Goal: Task Accomplishment & Management: Manage account settings

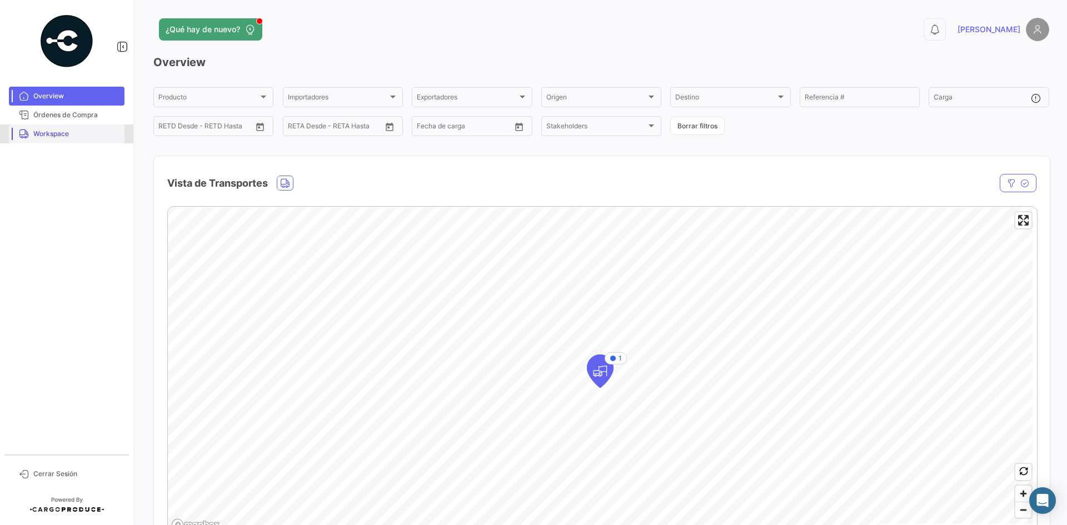
click at [68, 136] on span "Workspace" at bounding box center [76, 134] width 87 height 10
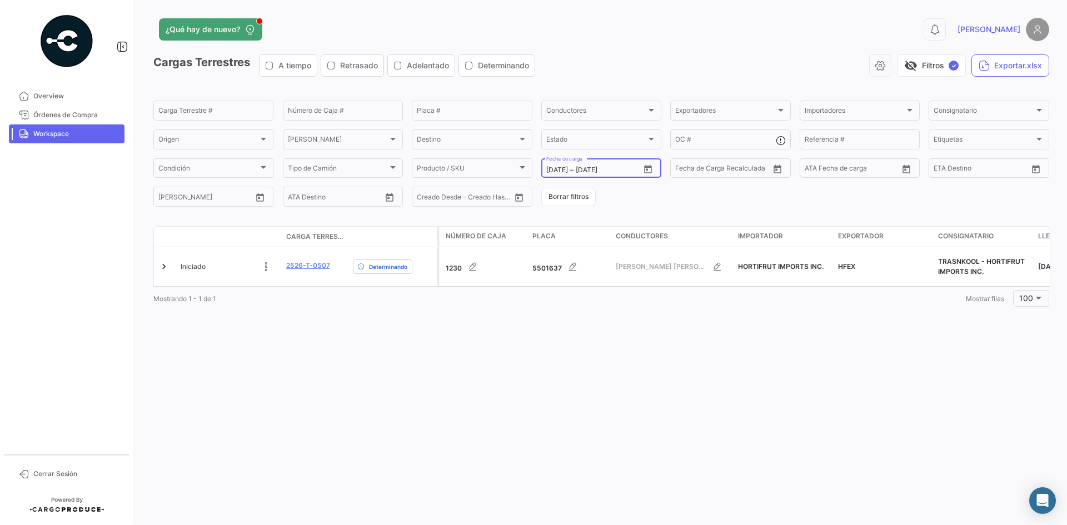
click at [649, 169] on icon "Open calendar" at bounding box center [648, 169] width 10 height 10
click at [618, 282] on div "8" at bounding box center [614, 282] width 18 height 20
type input "[DATE]"
click at [618, 282] on div "8" at bounding box center [614, 282] width 18 height 20
type input "[DATE]"
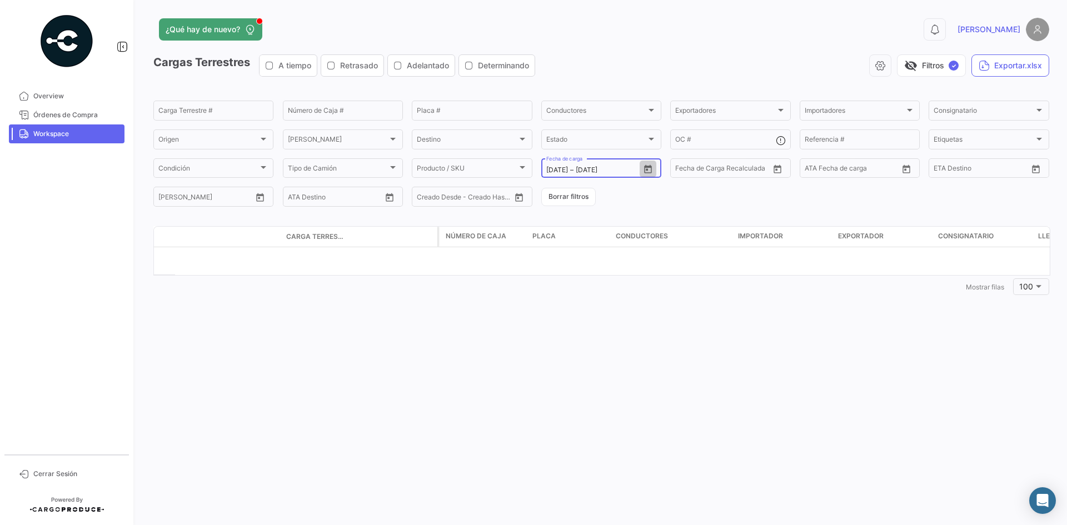
click at [647, 169] on icon "Open calendar" at bounding box center [648, 168] width 8 height 8
click at [632, 286] on div "9" at bounding box center [632, 282] width 17 height 20
type input "[DATE]"
click at [632, 286] on div "9" at bounding box center [632, 282] width 17 height 20
type input "[DATE]"
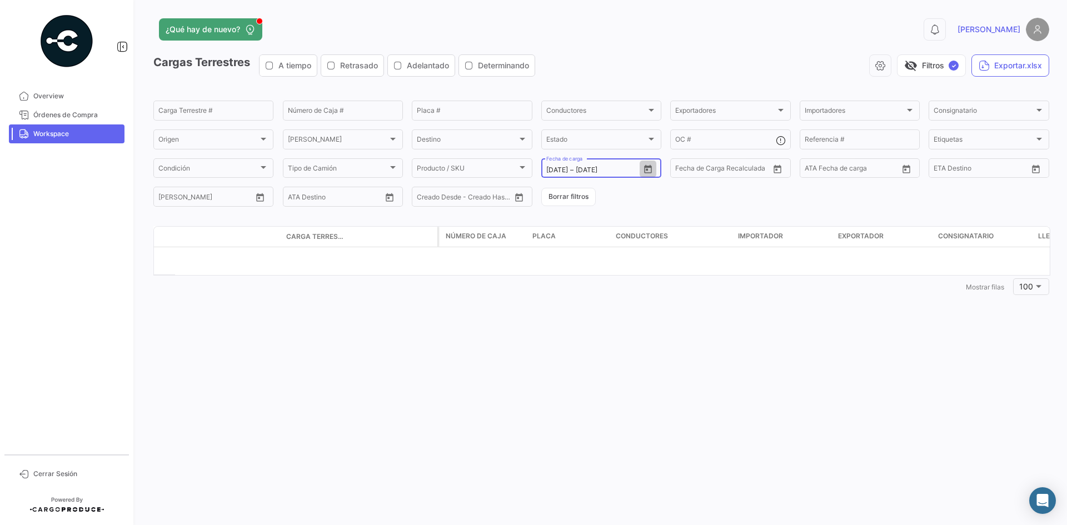
click at [650, 164] on icon "Open calendar" at bounding box center [648, 169] width 10 height 10
click at [648, 280] on div "10" at bounding box center [652, 282] width 17 height 20
type input "[DATE]"
click at [648, 280] on div "10" at bounding box center [652, 282] width 17 height 20
type input "[DATE]"
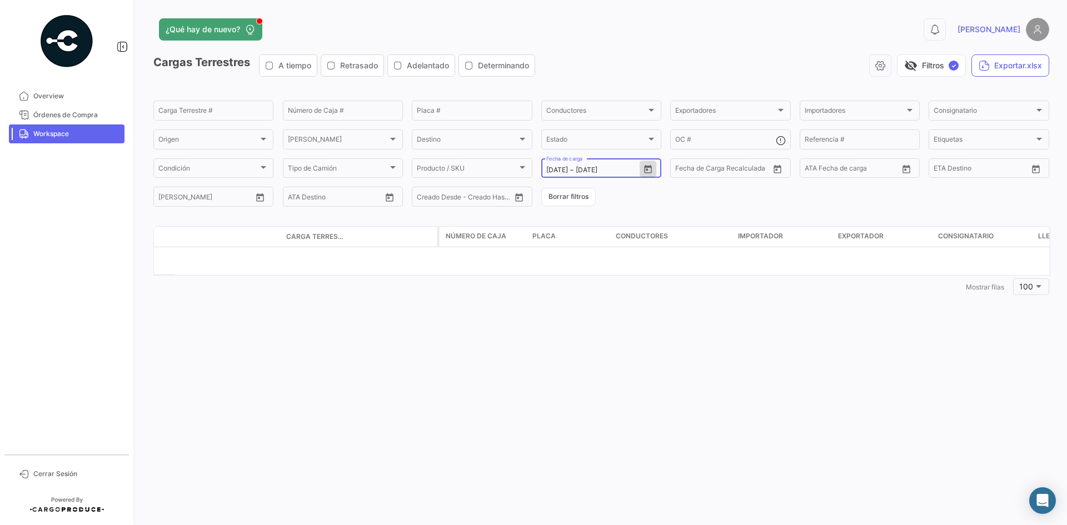
click at [649, 171] on icon "Open calendar" at bounding box center [648, 169] width 10 height 10
click at [669, 282] on div "11" at bounding box center [672, 282] width 18 height 20
type input "[DATE]"
click at [669, 282] on div "11" at bounding box center [672, 282] width 18 height 20
type input "[DATE]"
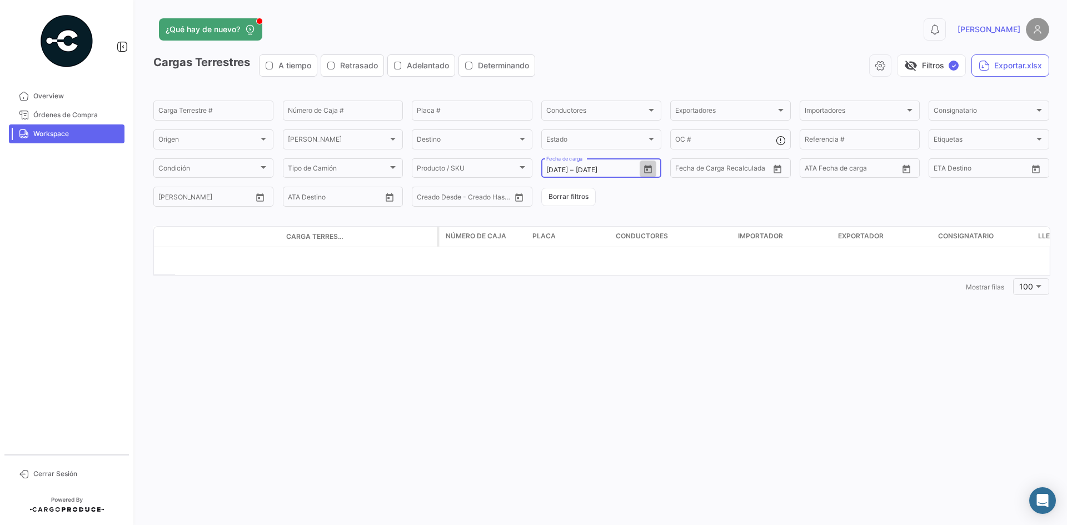
click at [645, 167] on icon "Open calendar" at bounding box center [648, 168] width 8 height 8
click at [685, 277] on div "12" at bounding box center [691, 282] width 18 height 20
type input "[DATE]"
click at [685, 277] on div "12" at bounding box center [691, 282] width 18 height 20
type input "[DATE]"
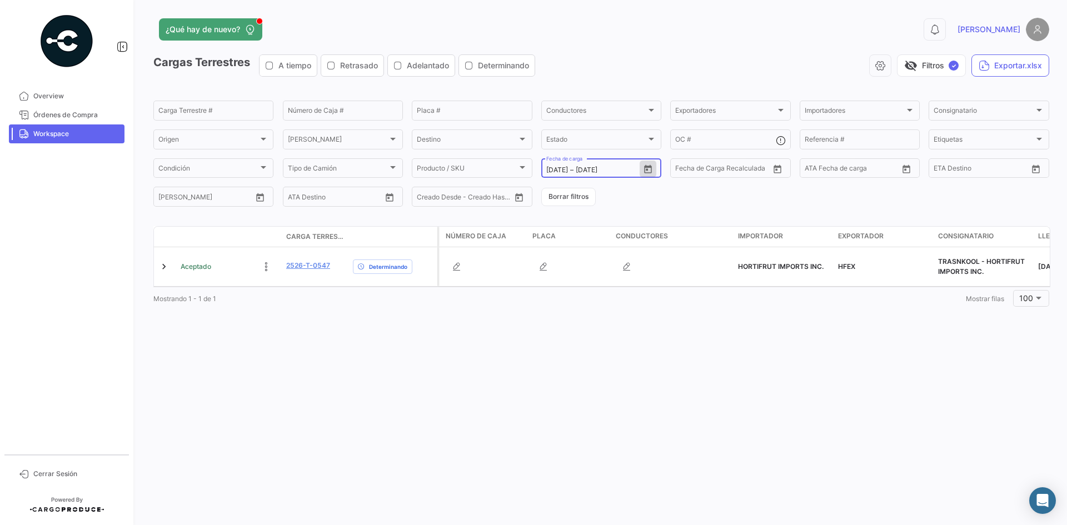
click at [647, 165] on icon "Open calendar" at bounding box center [648, 169] width 10 height 10
click at [600, 283] on div "7" at bounding box center [594, 282] width 18 height 20
type input "[DATE]"
click at [600, 283] on div "7" at bounding box center [594, 282] width 18 height 20
type input "[DATE]"
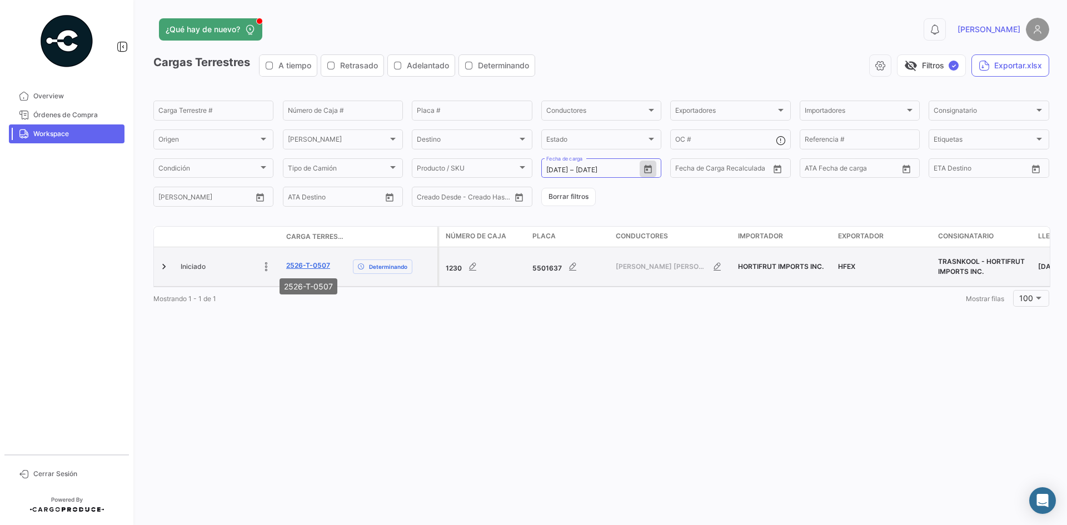
click at [306, 262] on link "2526-T-0507" at bounding box center [308, 266] width 44 height 10
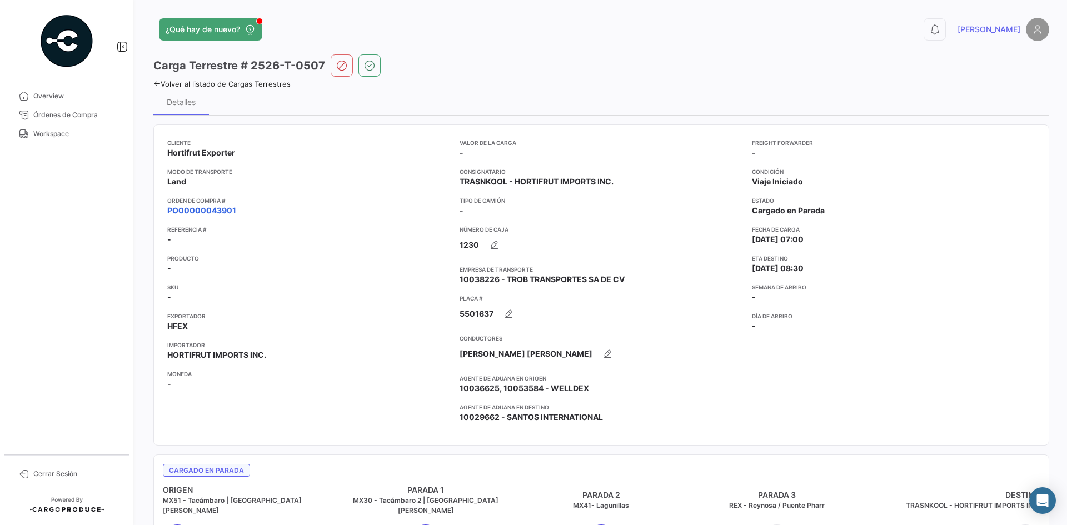
click at [220, 213] on link "PO00000043901" at bounding box center [201, 210] width 69 height 11
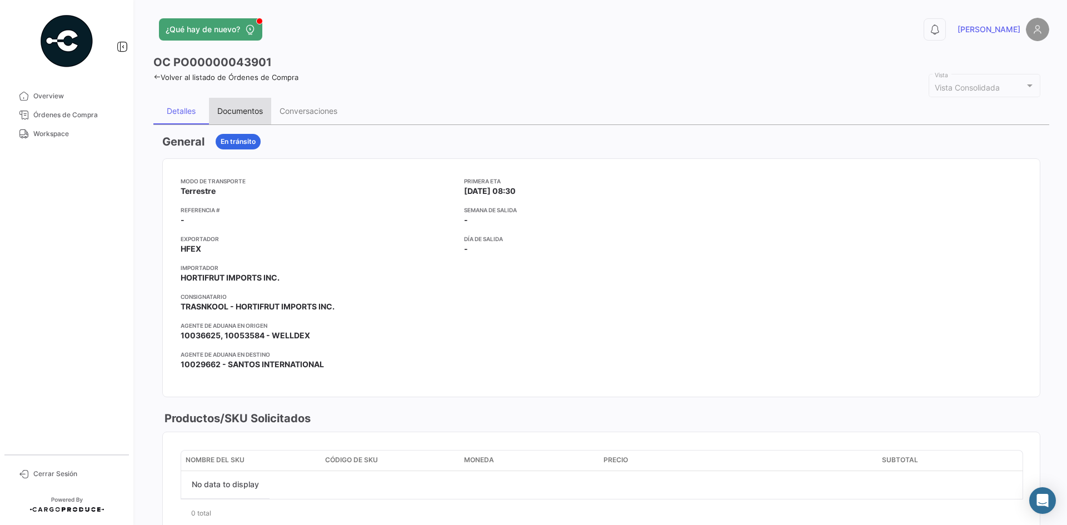
click at [266, 112] on div "Documentos" at bounding box center [240, 111] width 62 height 27
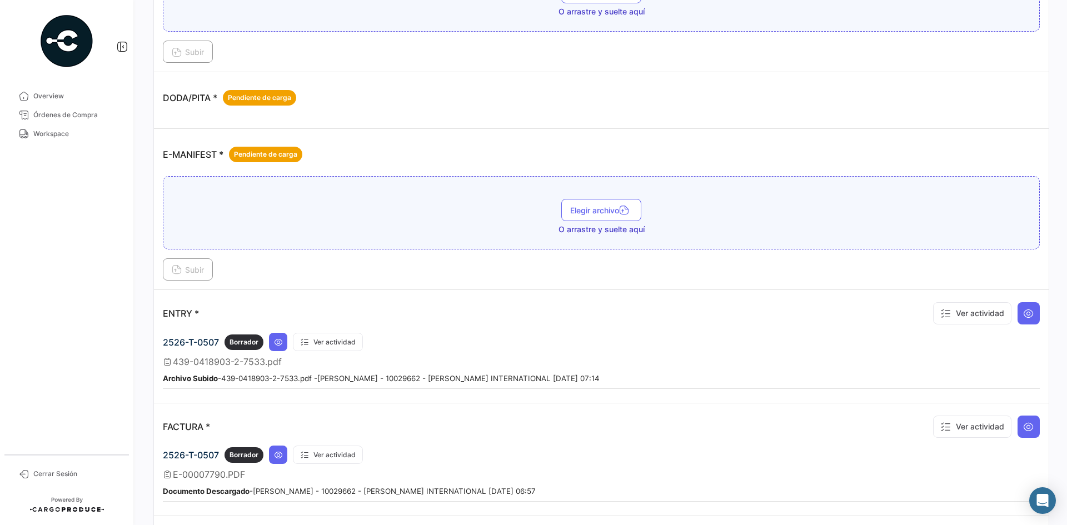
scroll to position [667, 0]
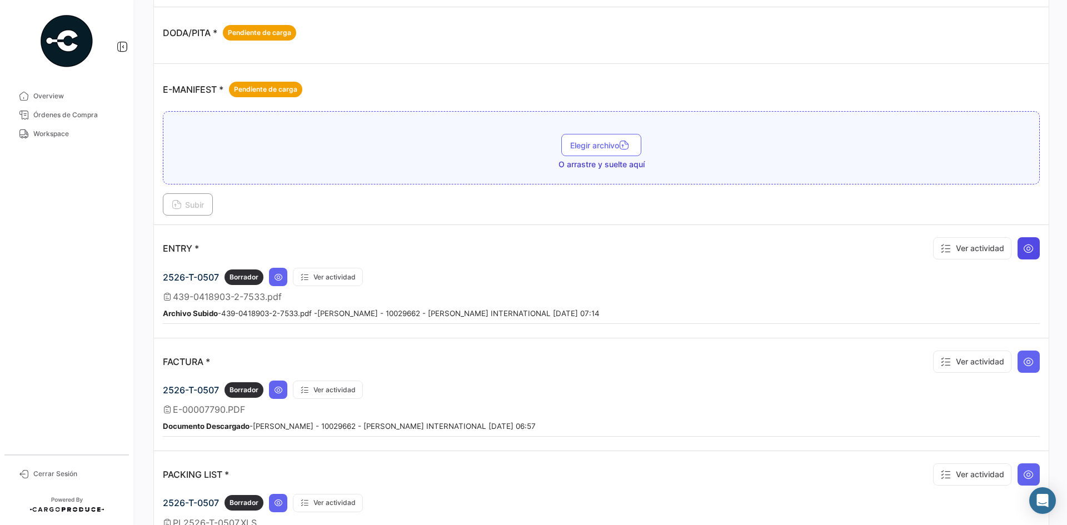
click at [1018, 256] on button at bounding box center [1029, 248] width 22 height 22
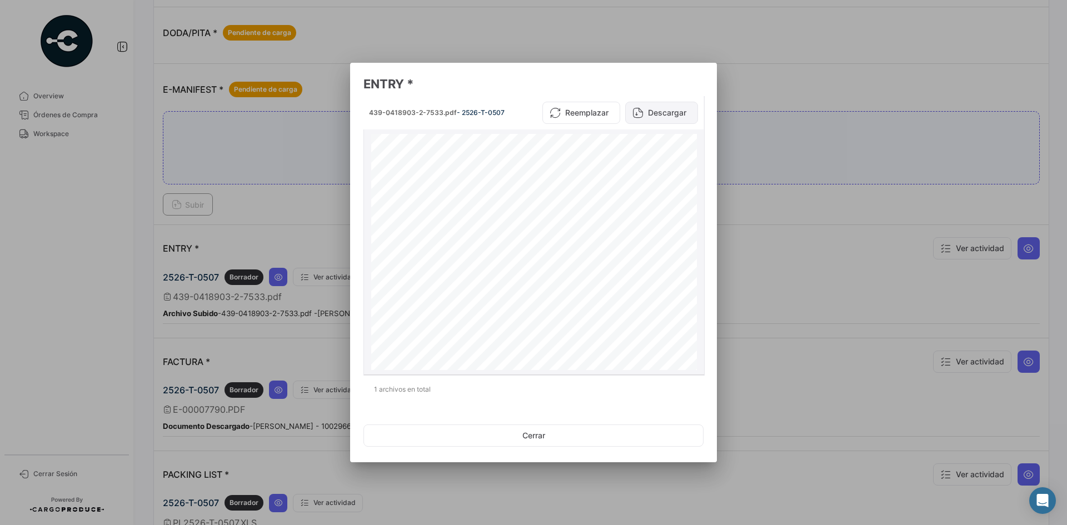
click at [651, 120] on button "Descargar" at bounding box center [661, 113] width 73 height 22
click at [756, 213] on div at bounding box center [533, 262] width 1067 height 525
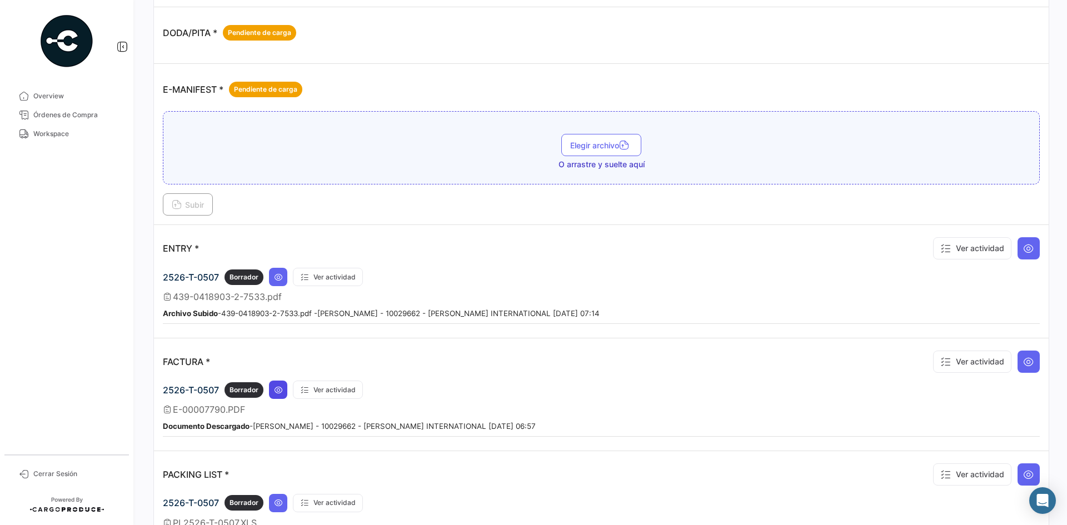
click at [281, 391] on icon at bounding box center [278, 390] width 9 height 9
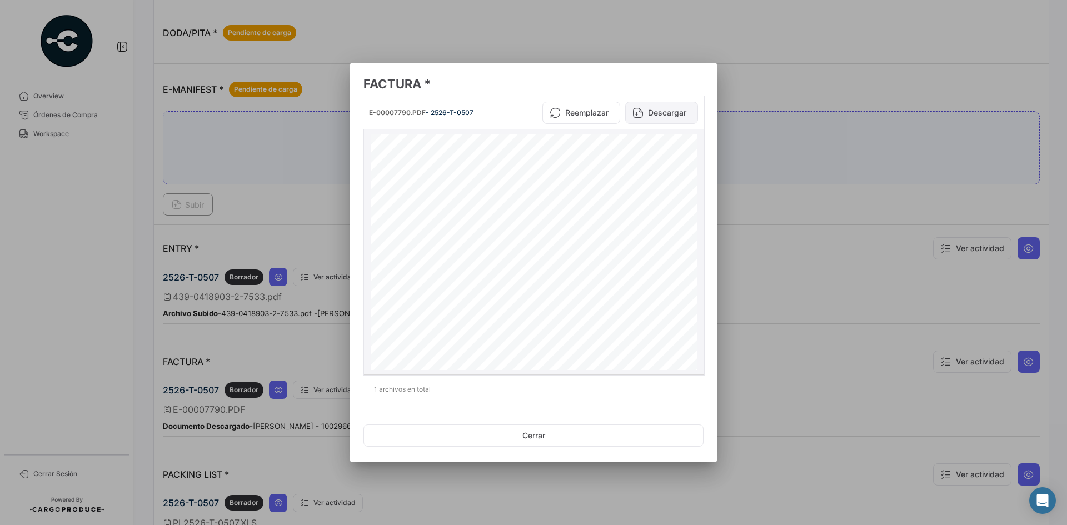
click at [665, 108] on button "Descargar" at bounding box center [661, 113] width 73 height 22
click at [789, 212] on div at bounding box center [533, 262] width 1067 height 525
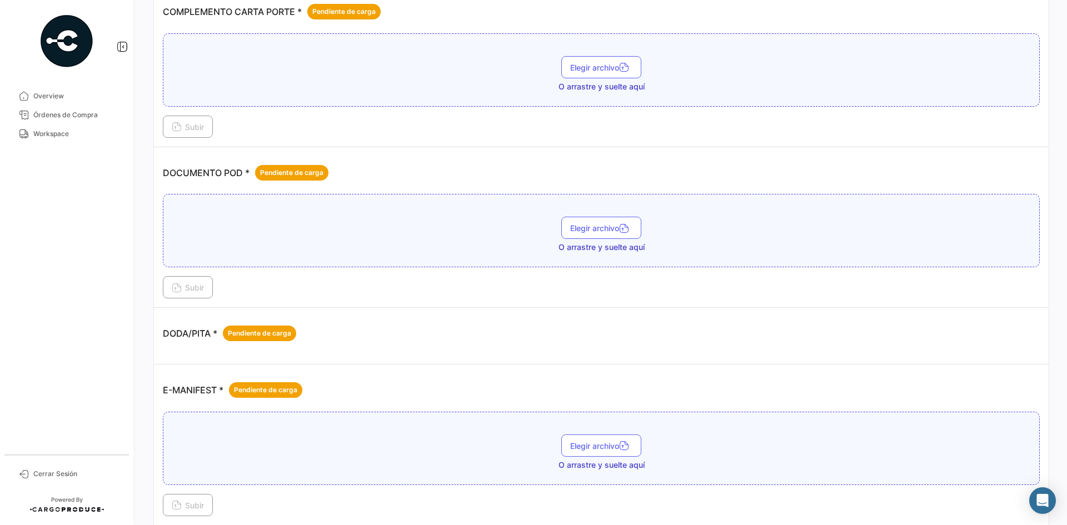
scroll to position [333, 0]
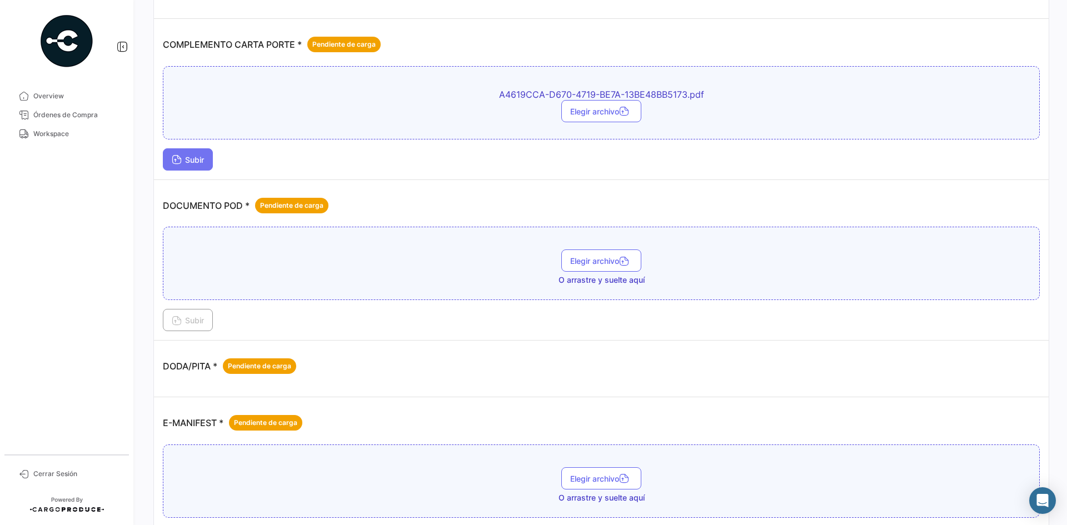
click at [169, 161] on button "Subir" at bounding box center [188, 159] width 50 height 22
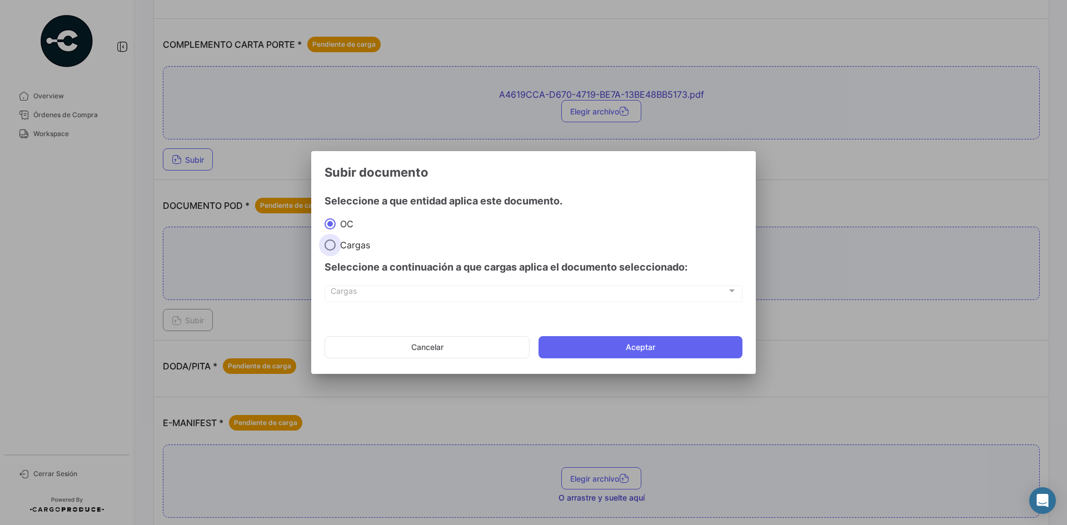
click at [369, 245] on span "Cargas" at bounding box center [353, 245] width 34 height 11
click at [336, 245] on input "Cargas" at bounding box center [330, 245] width 11 height 11
radio input "true"
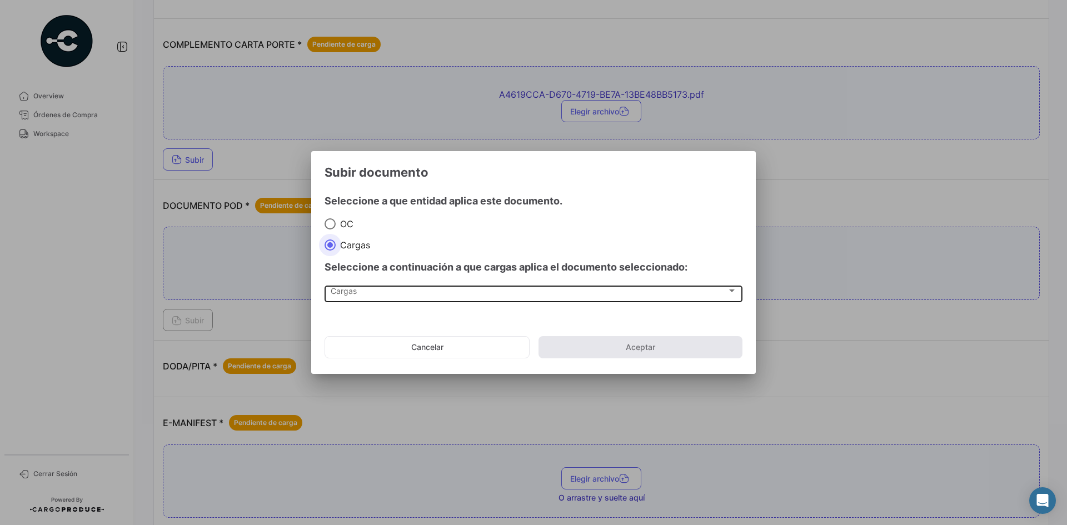
click at [401, 296] on div "Cargas" at bounding box center [529, 292] width 396 height 9
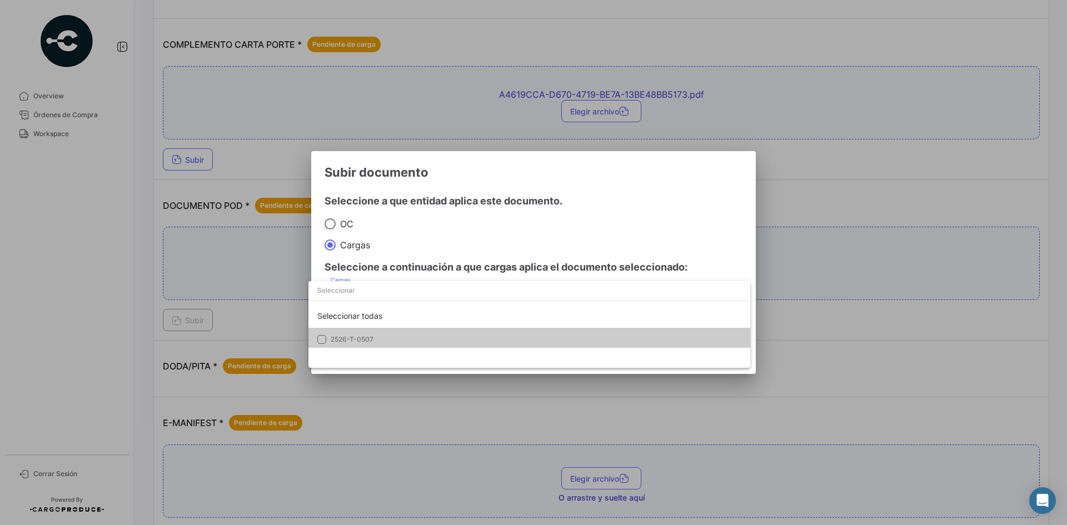
click at [395, 345] on mat-option "2526-T-0507" at bounding box center [529, 339] width 442 height 23
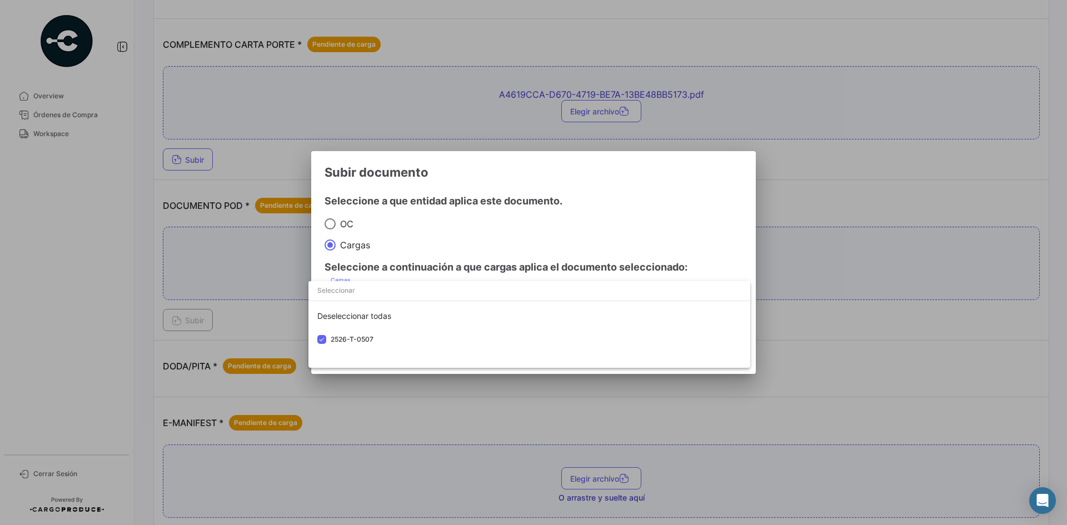
drag, startPoint x: 630, startPoint y: 176, endPoint x: 599, endPoint y: 233, distance: 64.7
click at [630, 177] on div at bounding box center [533, 262] width 1067 height 525
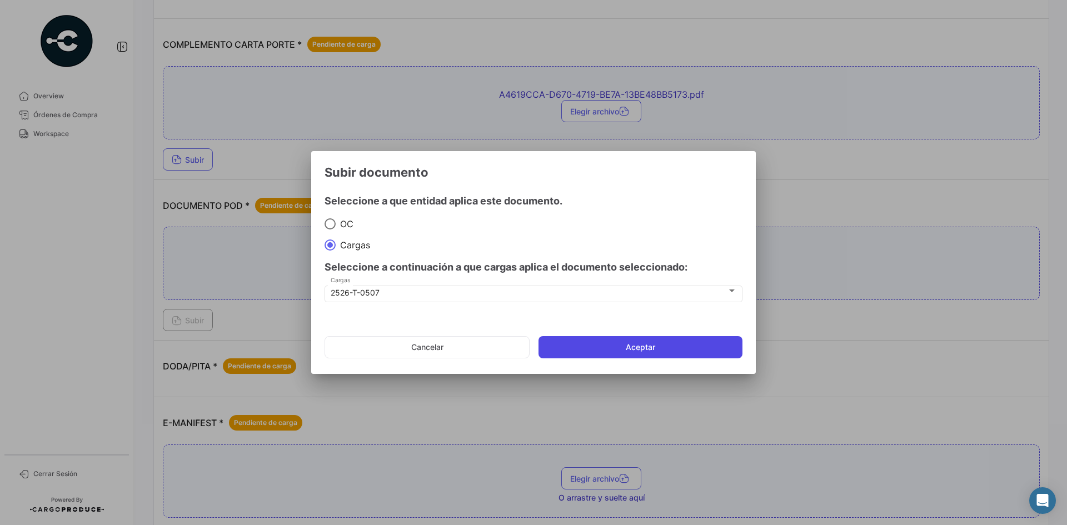
click at [586, 340] on button "Aceptar" at bounding box center [640, 347] width 204 height 22
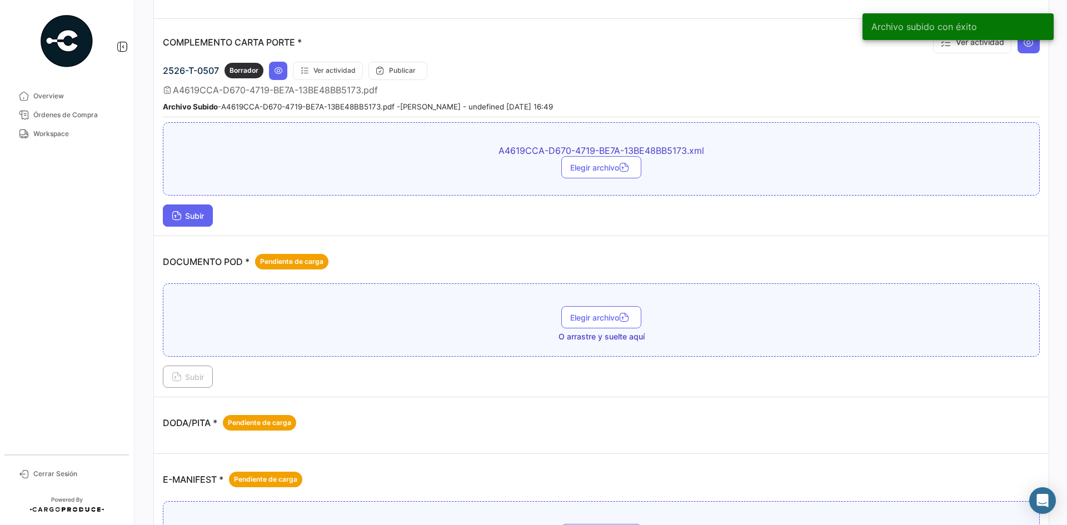
click at [185, 215] on span "Subir" at bounding box center [188, 215] width 32 height 9
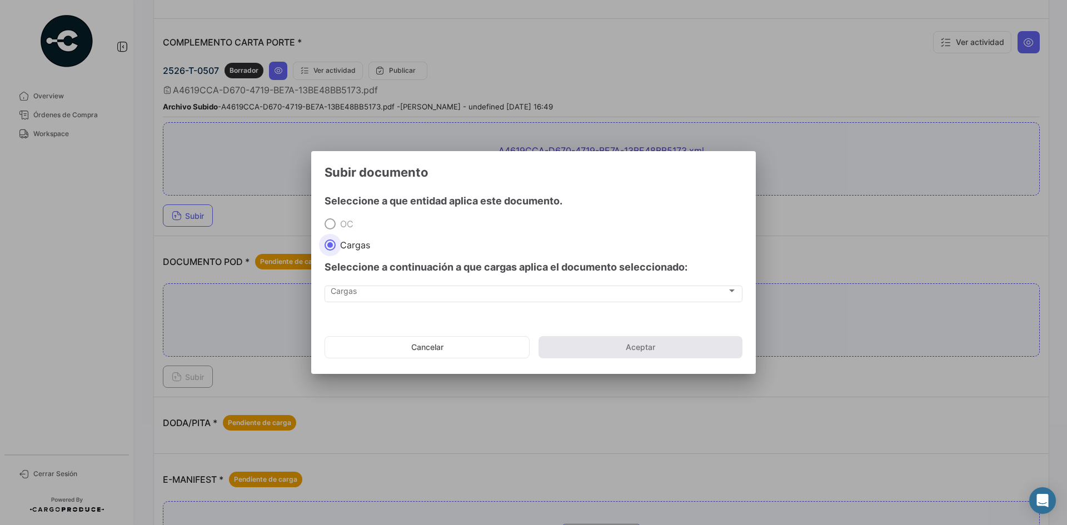
click at [375, 306] on div "Cargas Cargas" at bounding box center [534, 300] width 418 height 28
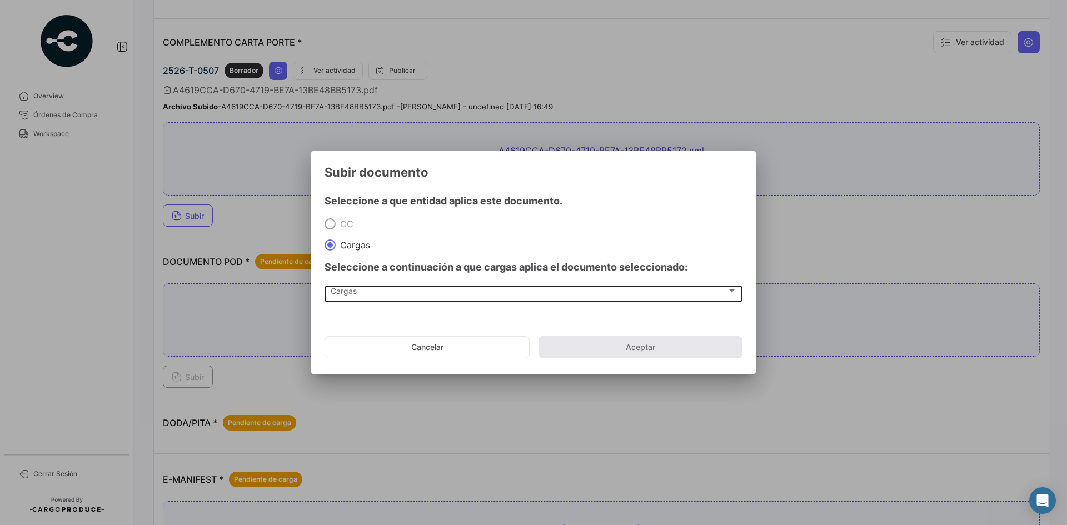
click at [375, 300] on div "Cargas Cargas" at bounding box center [534, 293] width 406 height 19
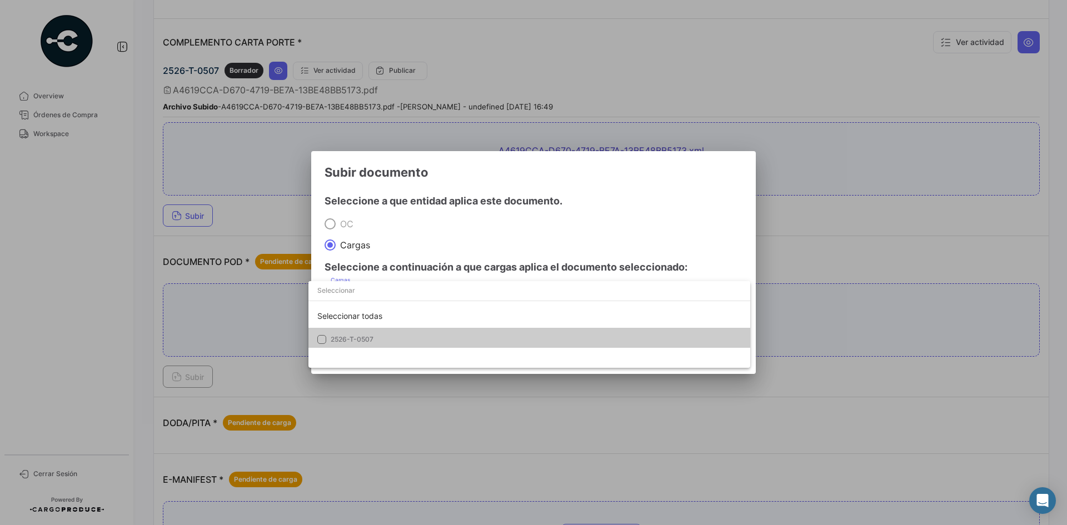
click at [364, 342] on span "2526-T-0507" at bounding box center [352, 339] width 43 height 8
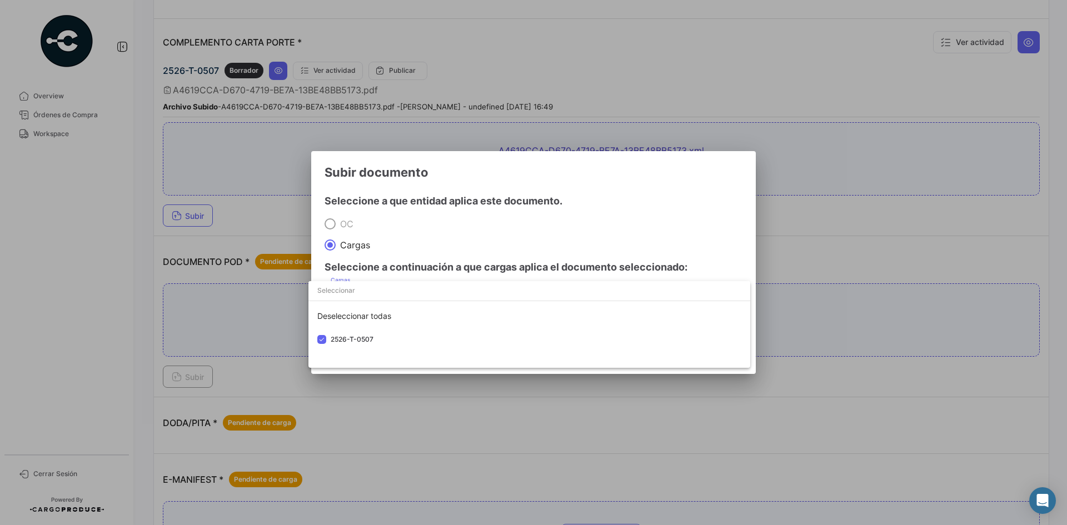
click at [645, 184] on div at bounding box center [533, 262] width 1067 height 525
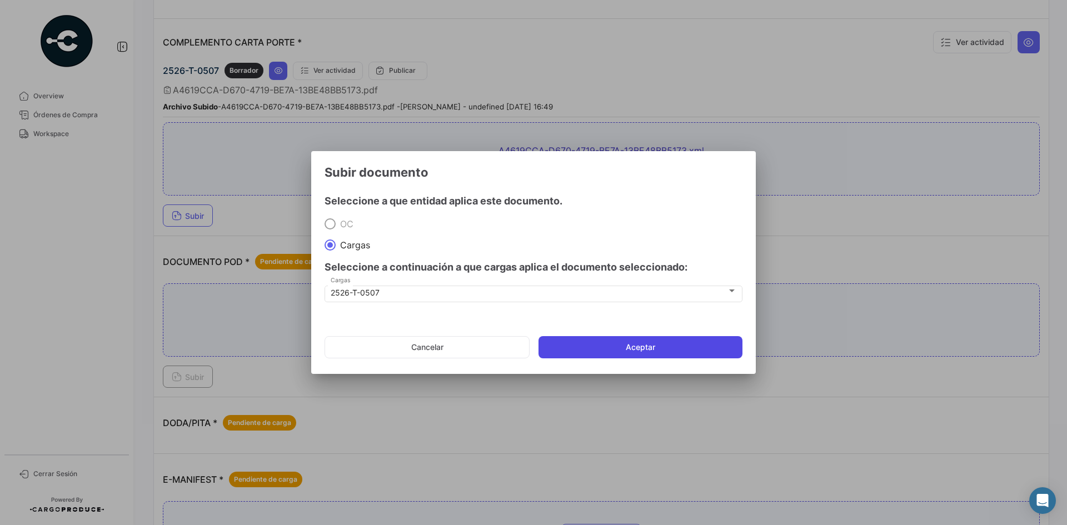
click at [632, 347] on button "Aceptar" at bounding box center [640, 347] width 204 height 22
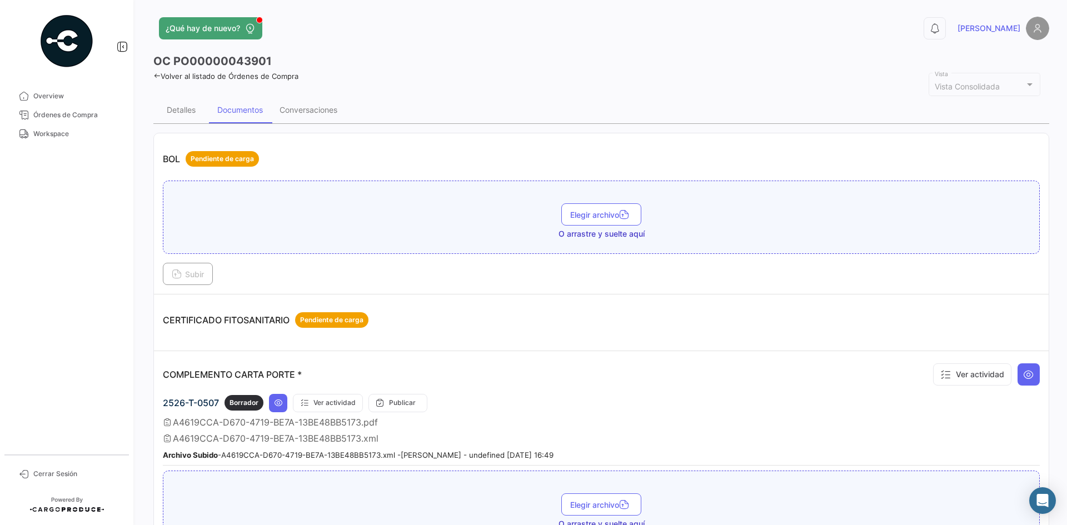
scroll to position [0, 0]
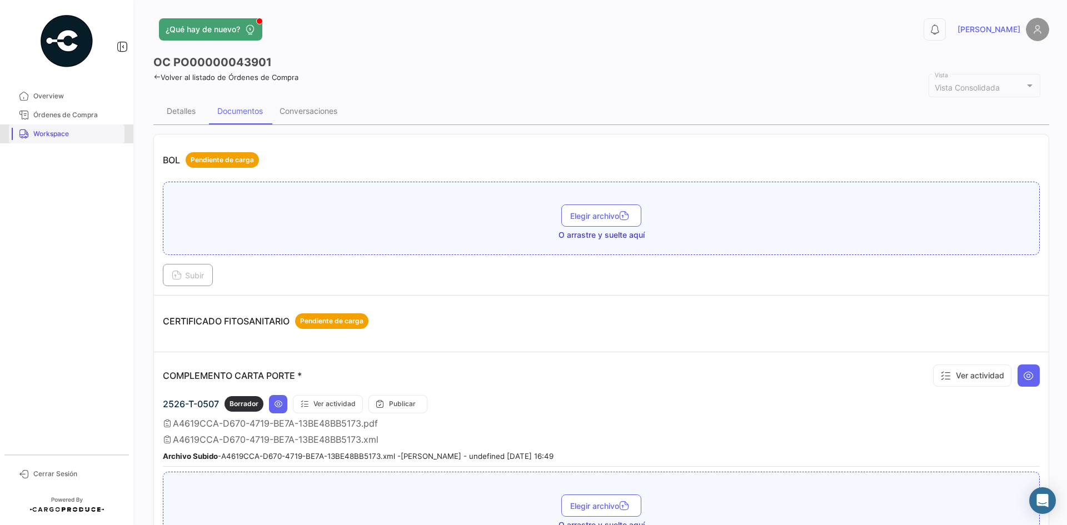
click at [57, 136] on span "Workspace" at bounding box center [76, 134] width 87 height 10
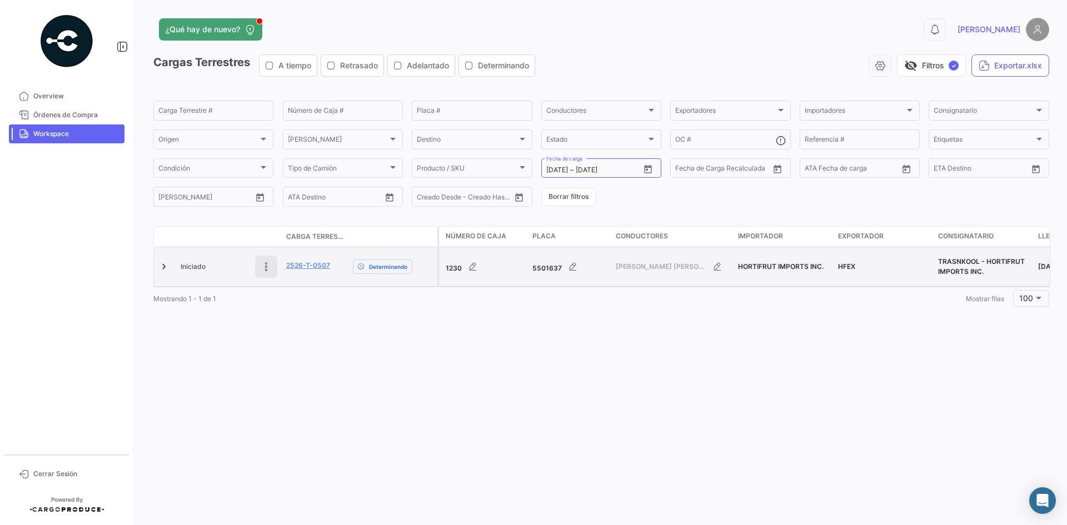
drag, startPoint x: 336, startPoint y: 265, endPoint x: 272, endPoint y: 263, distance: 63.4
click at [272, 263] on div "Iniciado 2526-T-0507 Determinando" at bounding box center [295, 266] width 283 height 39
copy div "2526-T-0507"
